Goal: Information Seeking & Learning: Learn about a topic

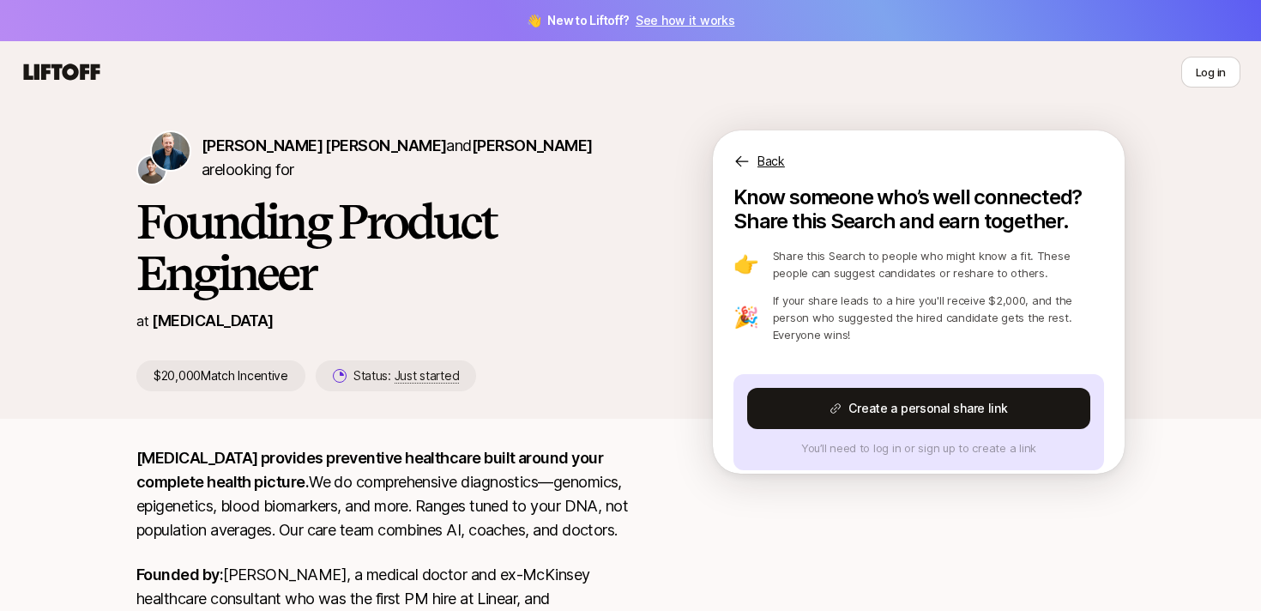
click at [613, 258] on h1 "Founding Product Engineer" at bounding box center [396, 247] width 521 height 103
click at [77, 69] on icon at bounding box center [62, 71] width 76 height 16
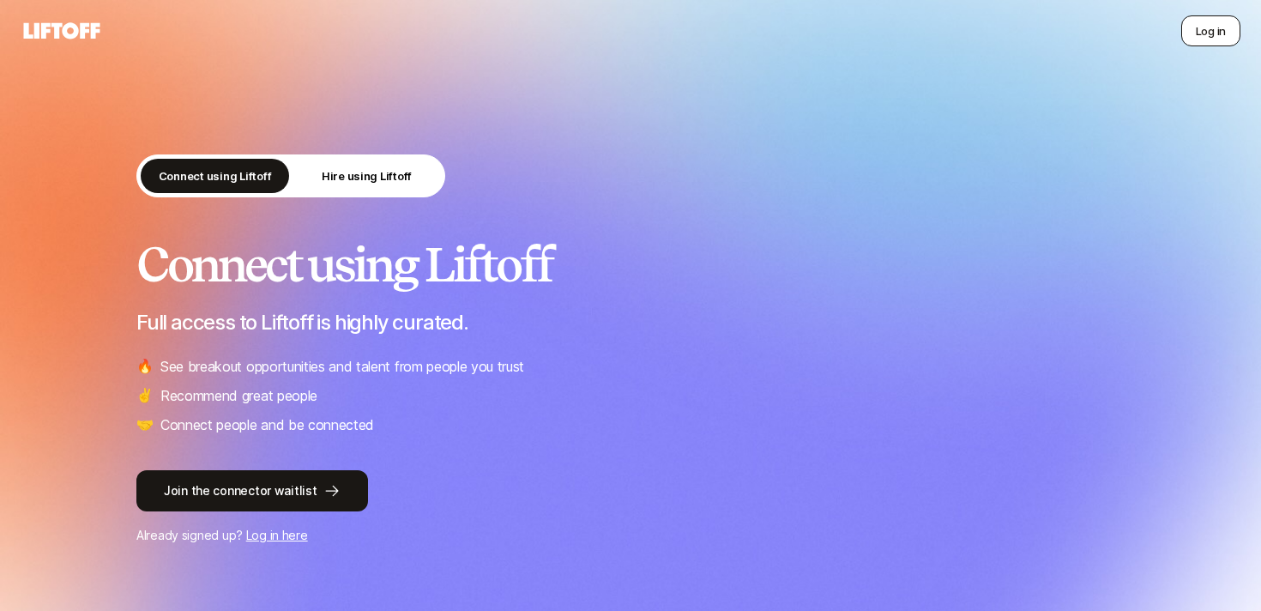
click at [1190, 39] on button "Log in" at bounding box center [1210, 30] width 59 height 31
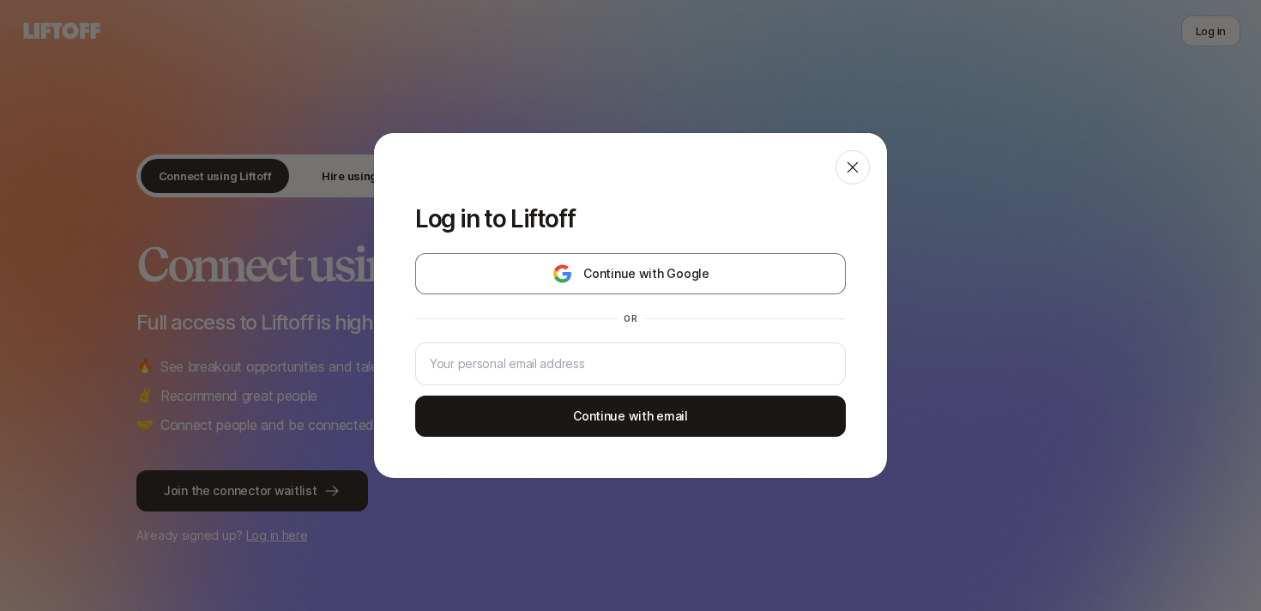
click at [427, 155] on div at bounding box center [630, 158] width 513 height 51
click at [835, 172] on div at bounding box center [630, 158] width 513 height 51
click at [850, 171] on icon at bounding box center [852, 167] width 17 height 17
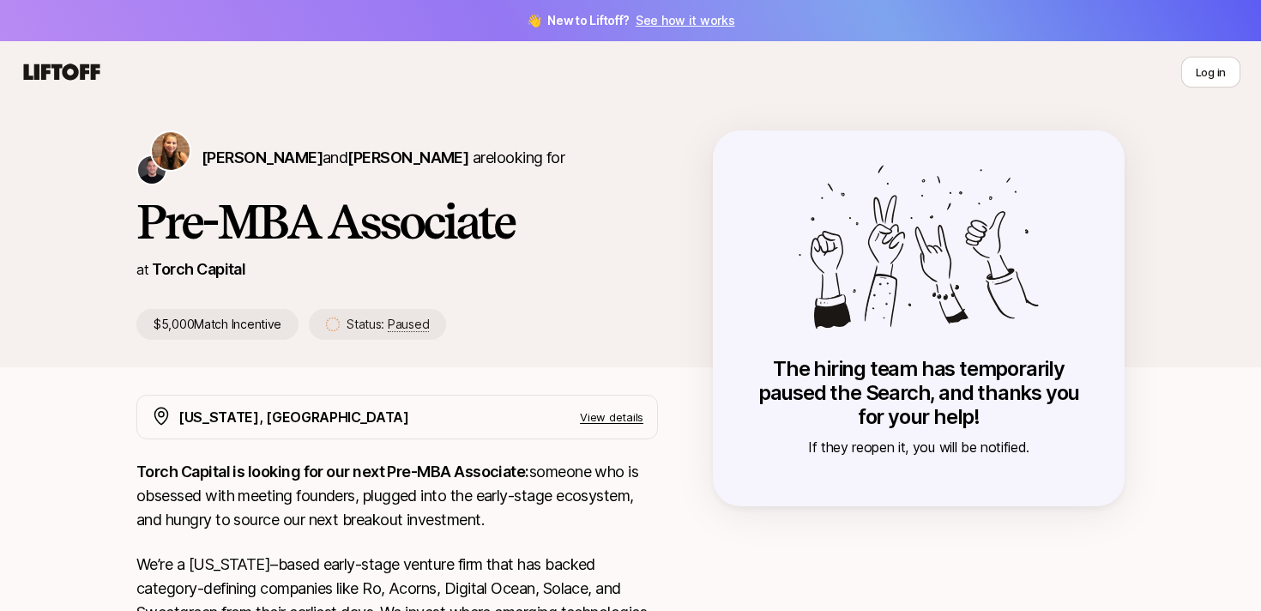
click at [330, 74] on div "Log in" at bounding box center [631, 72] width 1220 height 31
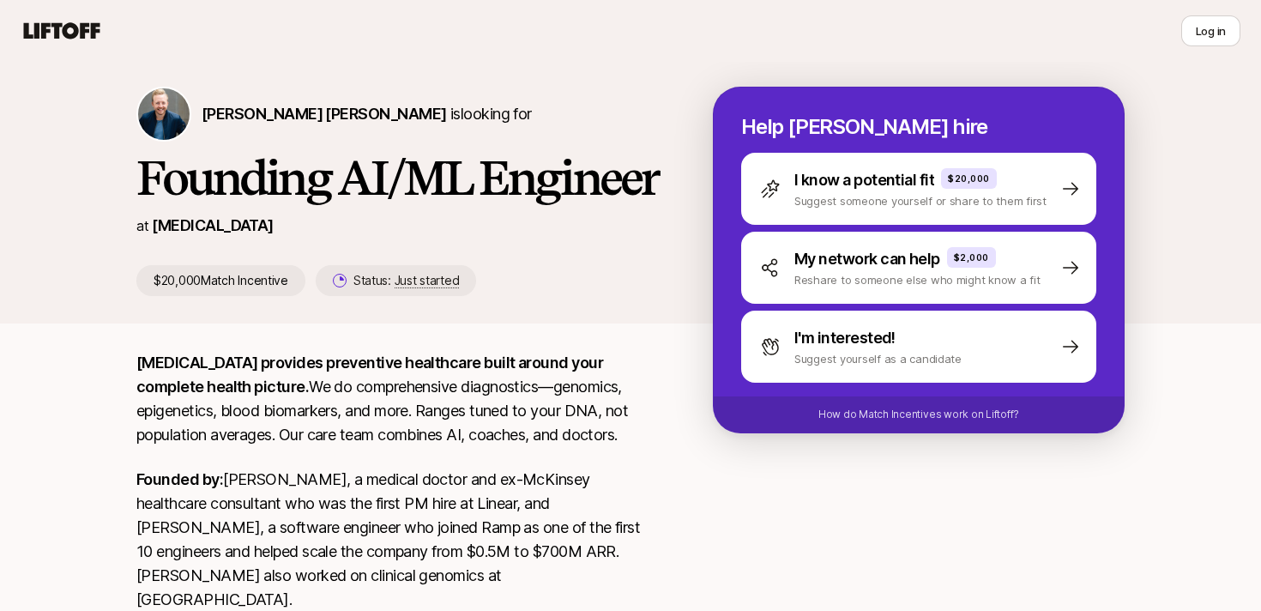
scroll to position [46, 0]
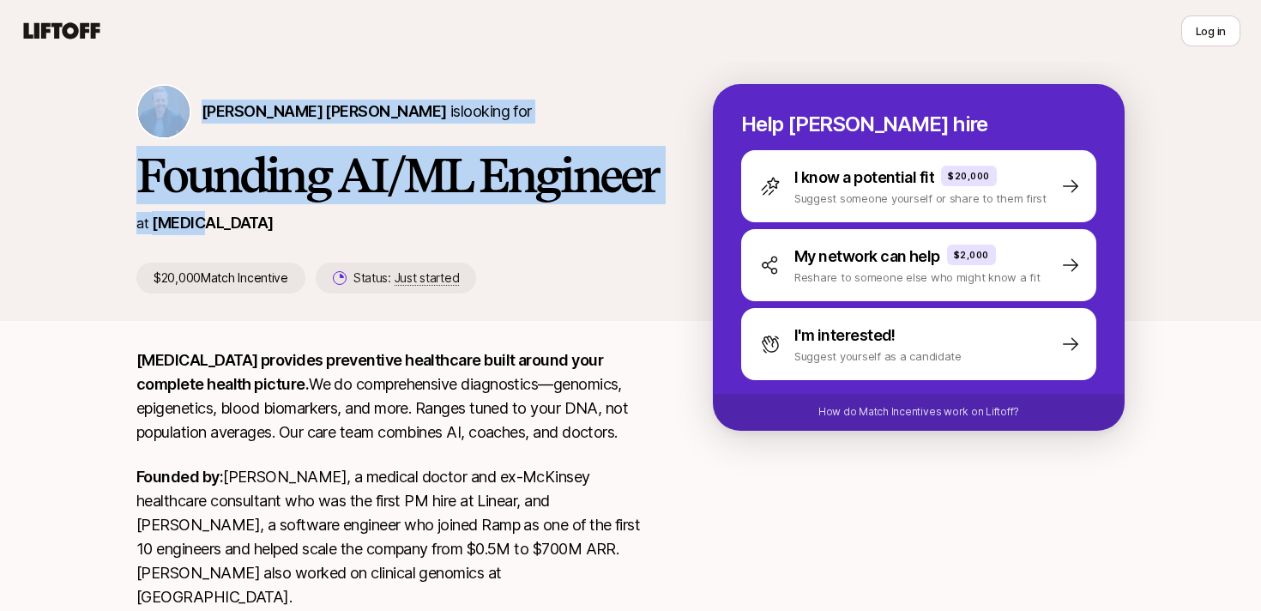
drag, startPoint x: 33, startPoint y: 105, endPoint x: 390, endPoint y: 287, distance: 400.9
click at [390, 287] on div "Sagan Schultz is looking for Founding AI/ML Engineer at SONATA $20,000 Match In…" at bounding box center [630, 189] width 1261 height 264
click at [390, 287] on div "Sagan Schultz is looking for Founding AI/ML Engineer at SONATA $20,000 Match In…" at bounding box center [424, 188] width 576 height 209
drag, startPoint x: 407, startPoint y: 286, endPoint x: 118, endPoint y: 130, distance: 328.9
click at [116, 134] on div "Sagan Schultz is looking for Founding AI/ML Engineer at SONATA $20,000 Match In…" at bounding box center [630, 202] width 1029 height 237
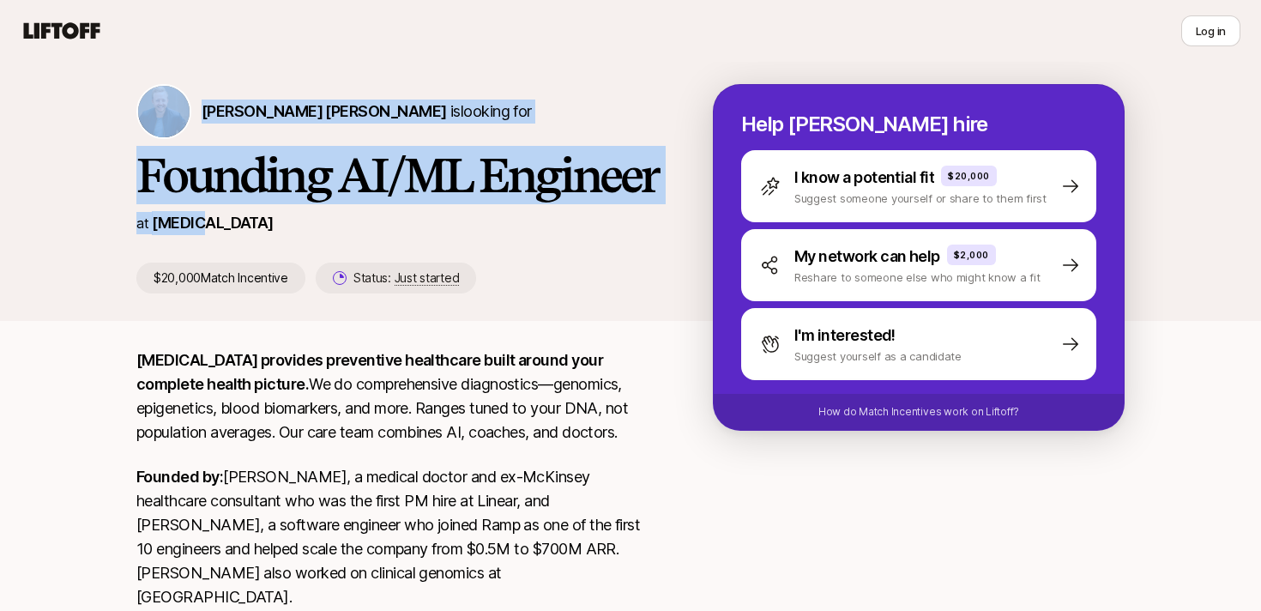
click at [118, 130] on div "Sagan Schultz is looking for Founding AI/ML Engineer at SONATA $20,000 Match In…" at bounding box center [630, 202] width 1029 height 237
drag, startPoint x: 93, startPoint y: 102, endPoint x: 330, endPoint y: 273, distance: 291.8
click at [331, 272] on div "Sagan Schultz is looking for Founding AI/ML Engineer at SONATA $20,000 Match In…" at bounding box center [630, 189] width 1261 height 264
click at [330, 235] on div "at SONATA" at bounding box center [396, 223] width 521 height 24
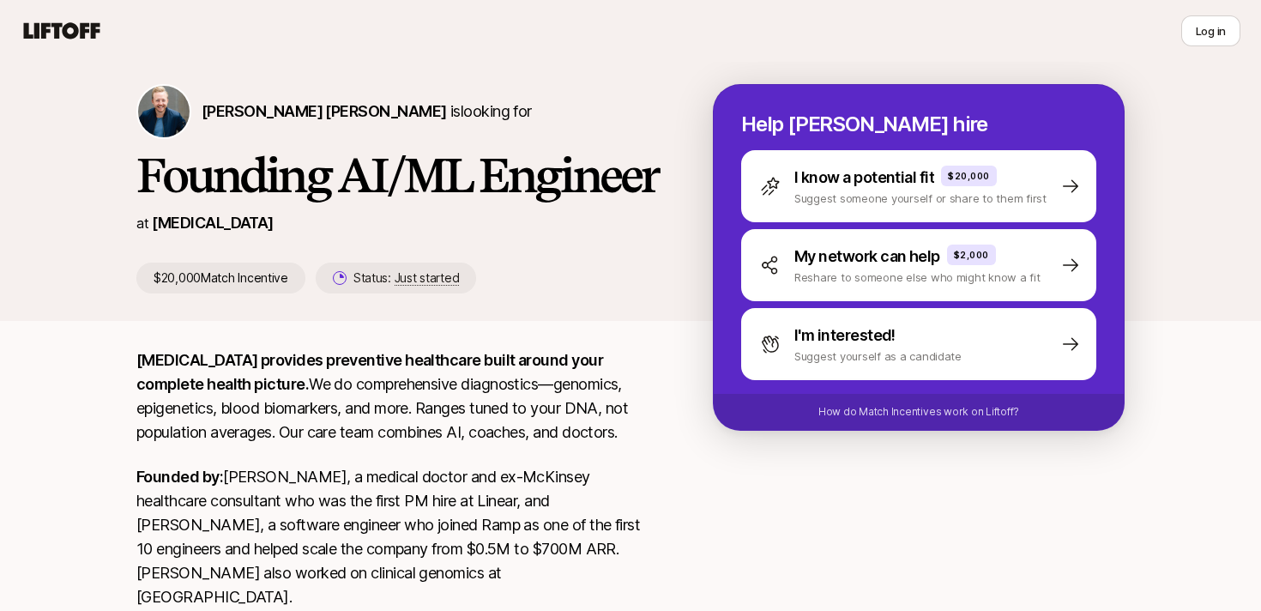
drag, startPoint x: 712, startPoint y: 117, endPoint x: 1037, endPoint y: 414, distance: 440.7
click at [1037, 293] on div "Sagan Schultz is looking for Founding AI/ML Engineer at SONATA $20,000 Match In…" at bounding box center [630, 188] width 988 height 209
click at [1037, 414] on div "How do Match Incentives work on Liftoff?" at bounding box center [919, 412] width 410 height 36
click at [812, 127] on p "Help Sagan hire" at bounding box center [918, 124] width 355 height 24
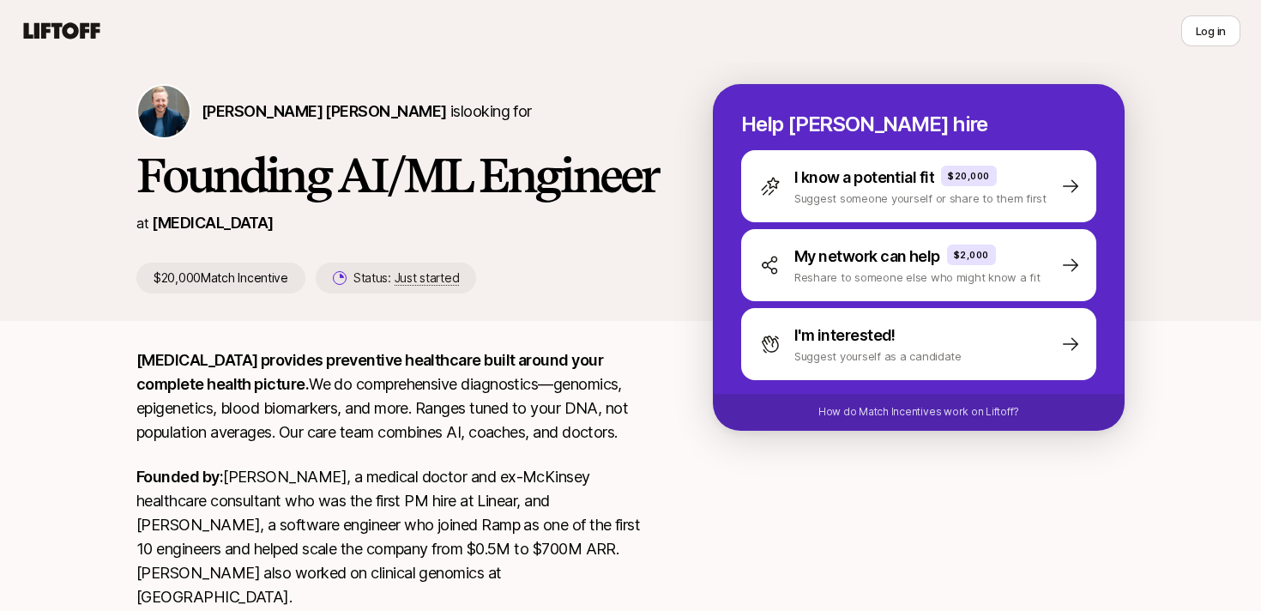
click at [716, 112] on div "Help Sagan hire I know a potential fit $20,000 Suggest someone yourself or shar…" at bounding box center [919, 257] width 412 height 347
click at [536, 235] on div "at SONATA" at bounding box center [396, 223] width 521 height 24
